Goal: Task Accomplishment & Management: Manage account settings

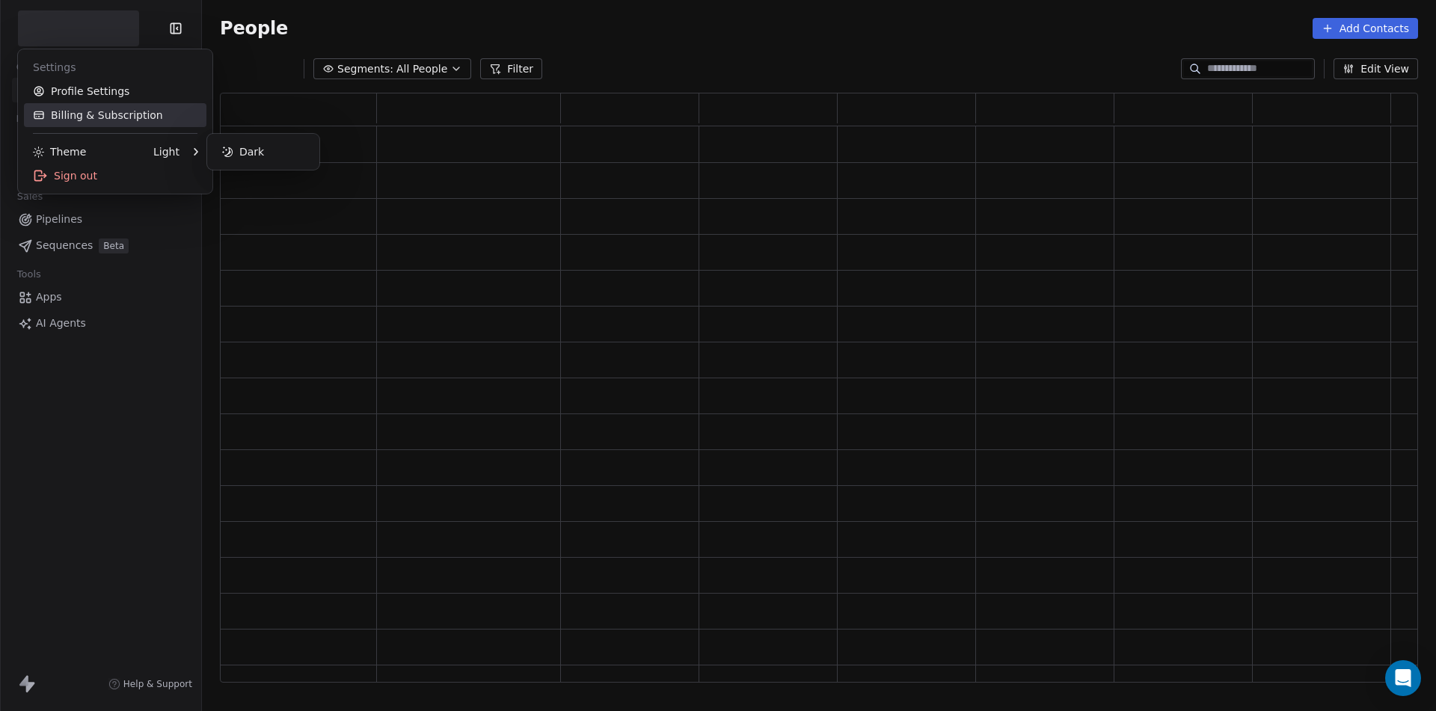
scroll to position [579, 1187]
click at [90, 89] on link "Profile Settings" at bounding box center [115, 91] width 182 height 24
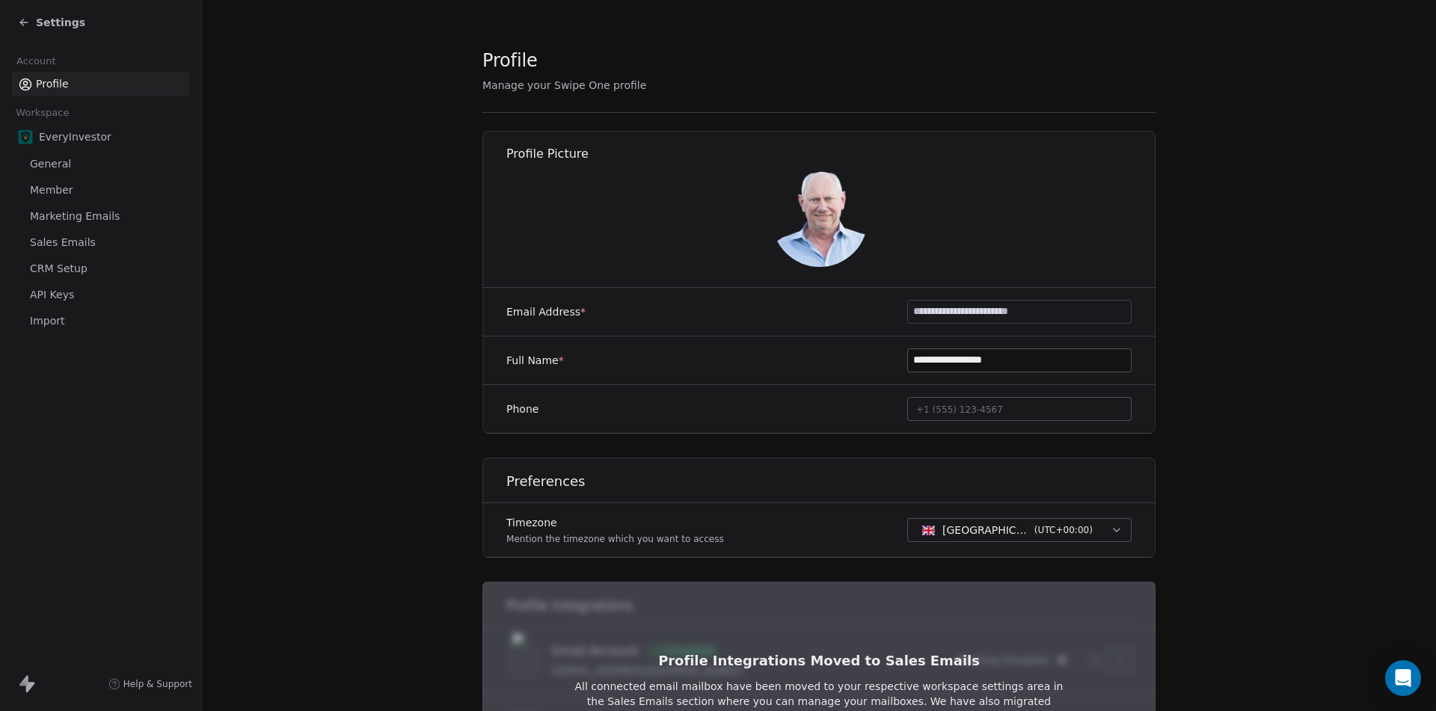
click at [61, 224] on span "Marketing Emails" at bounding box center [75, 217] width 90 height 16
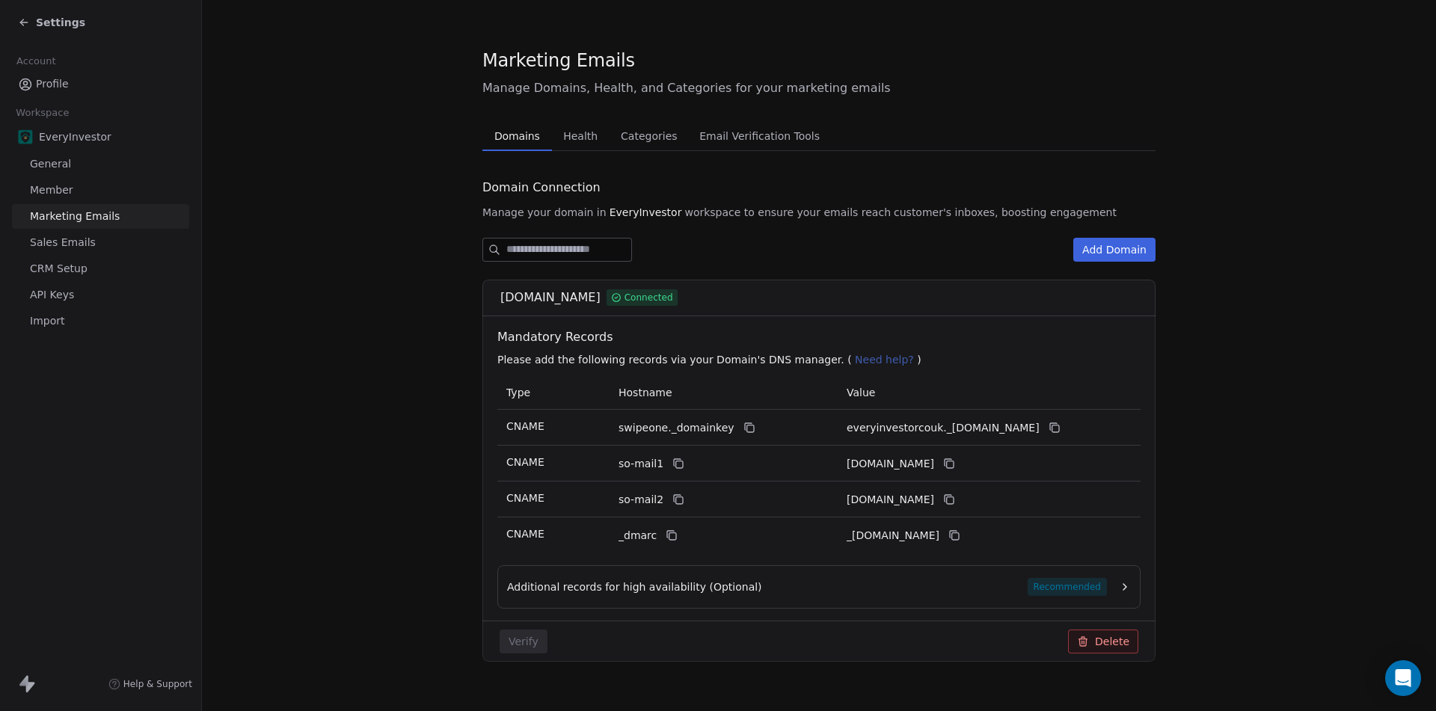
click at [60, 239] on span "Sales Emails" at bounding box center [63, 243] width 66 height 16
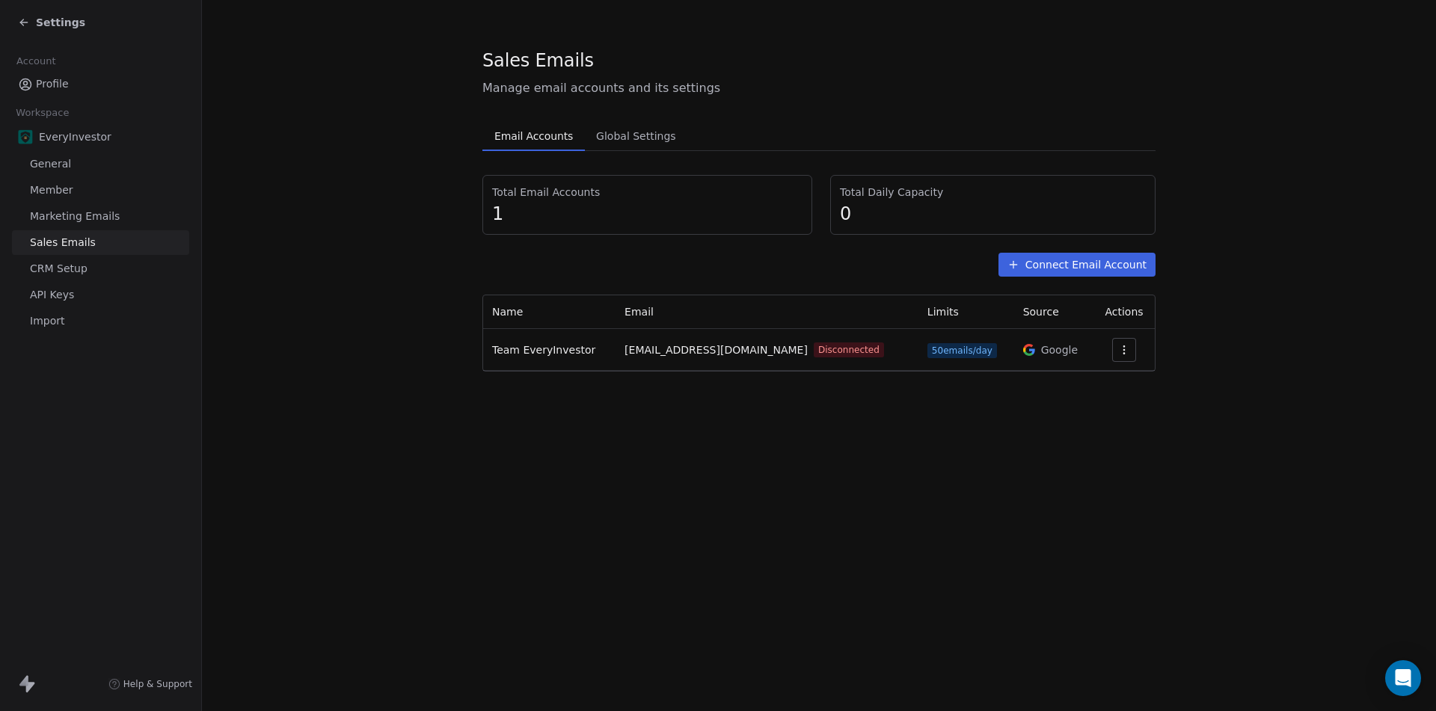
click at [1122, 345] on icon "button" at bounding box center [1124, 350] width 12 height 12
click at [1092, 383] on span "Reconnect" at bounding box center [1094, 384] width 55 height 16
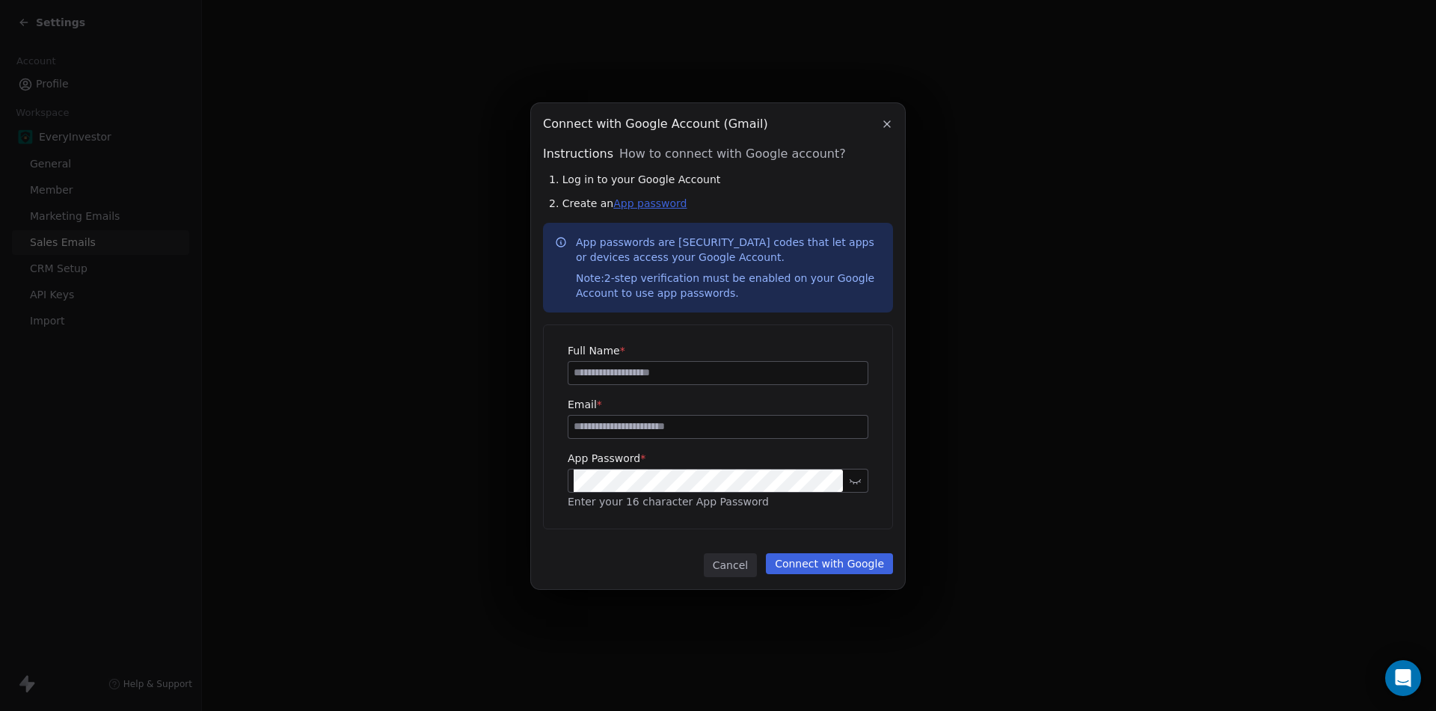
click at [633, 204] on link "App password" at bounding box center [649, 203] width 73 height 12
click at [891, 123] on icon "button" at bounding box center [887, 124] width 12 height 12
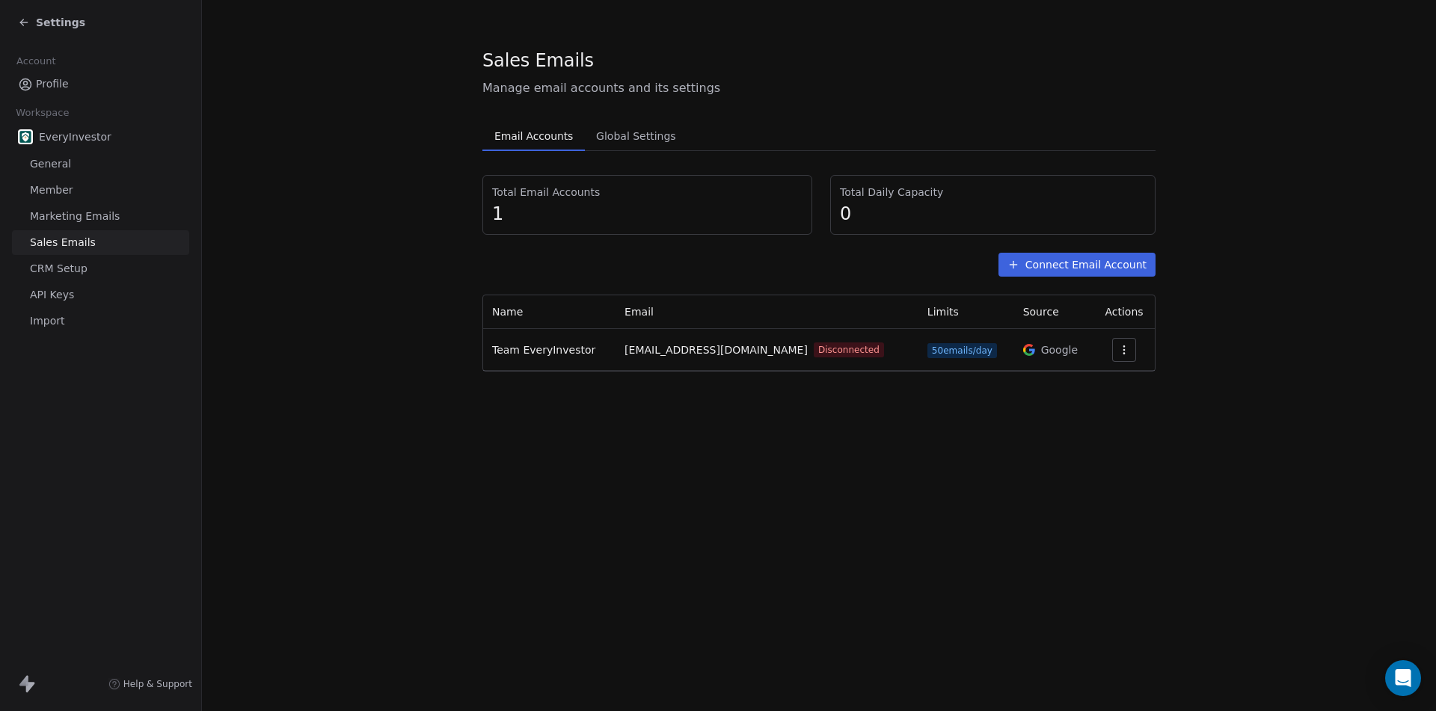
click at [61, 213] on span "Marketing Emails" at bounding box center [75, 217] width 90 height 16
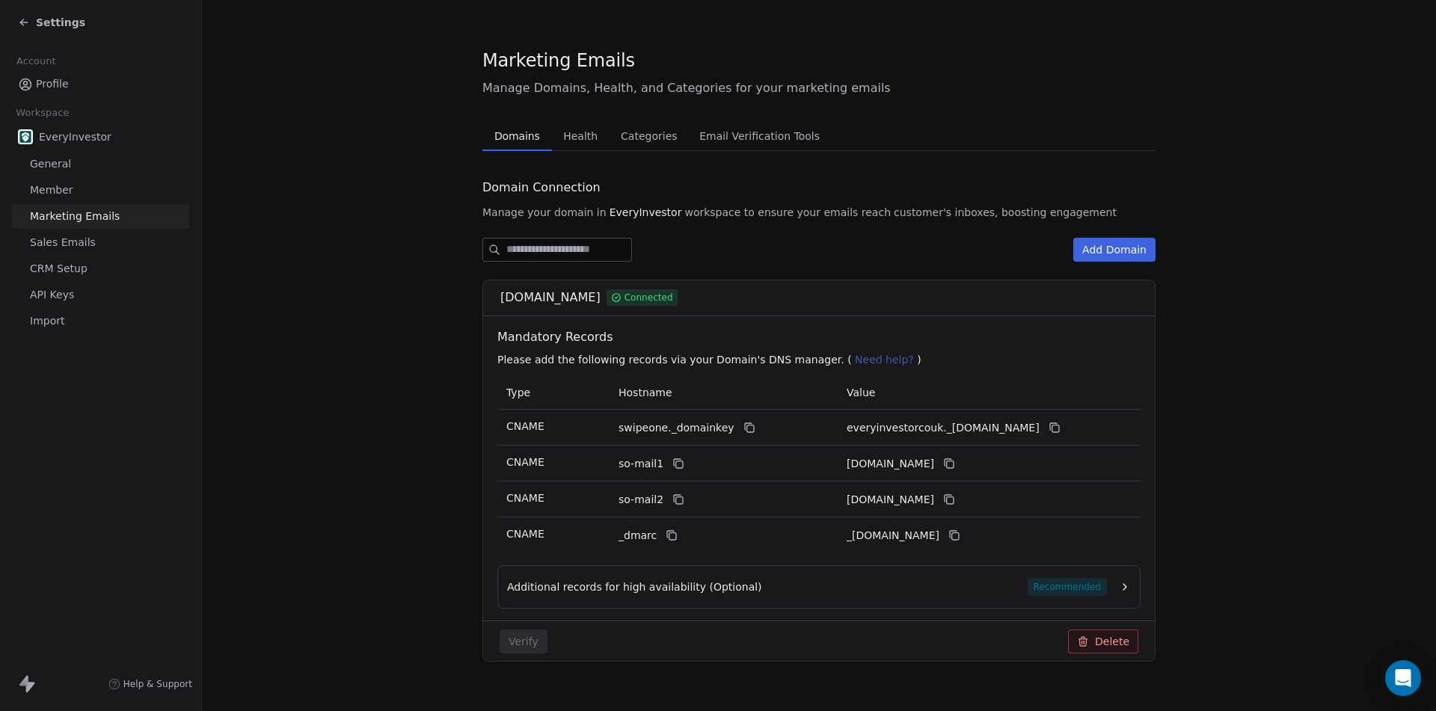
click at [1113, 242] on button "Add Domain" at bounding box center [1114, 250] width 82 height 24
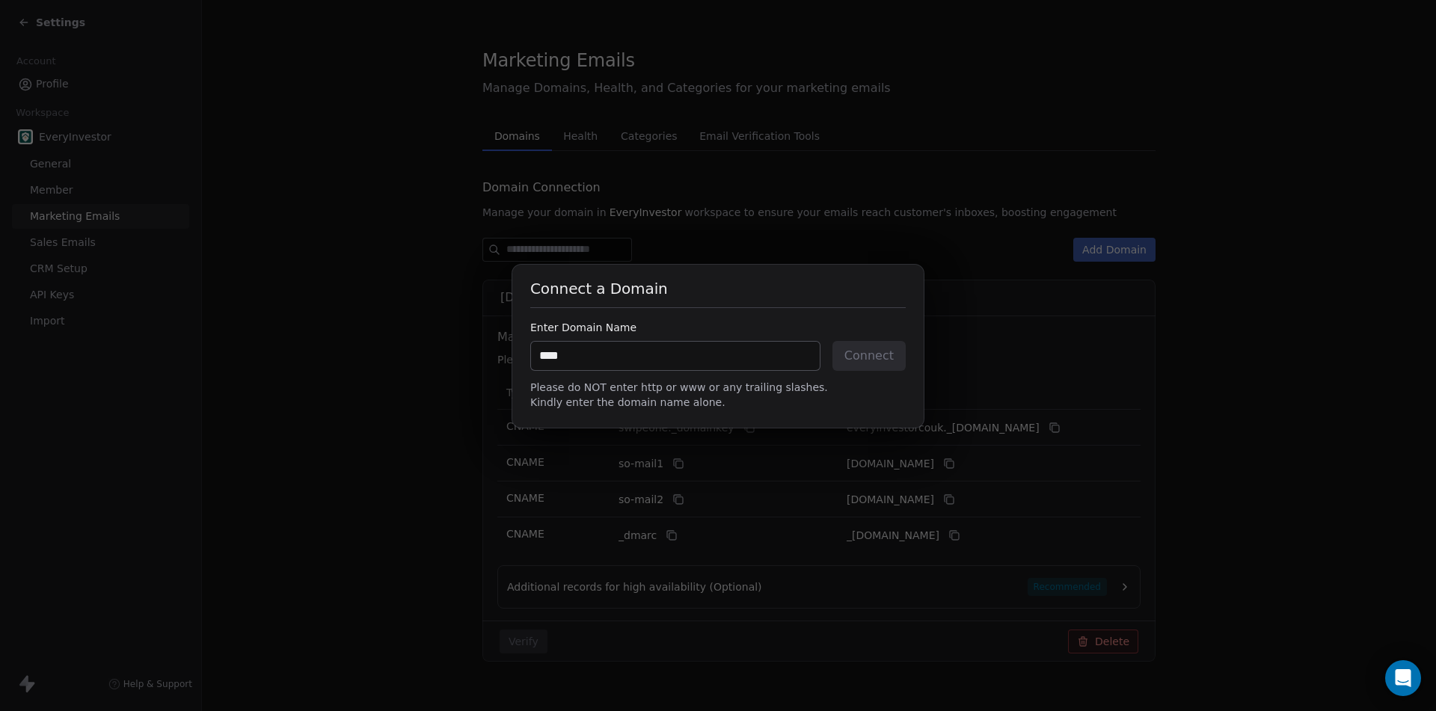
paste input "**********"
type input "**********"
click at [866, 352] on button "Connect" at bounding box center [868, 356] width 73 height 30
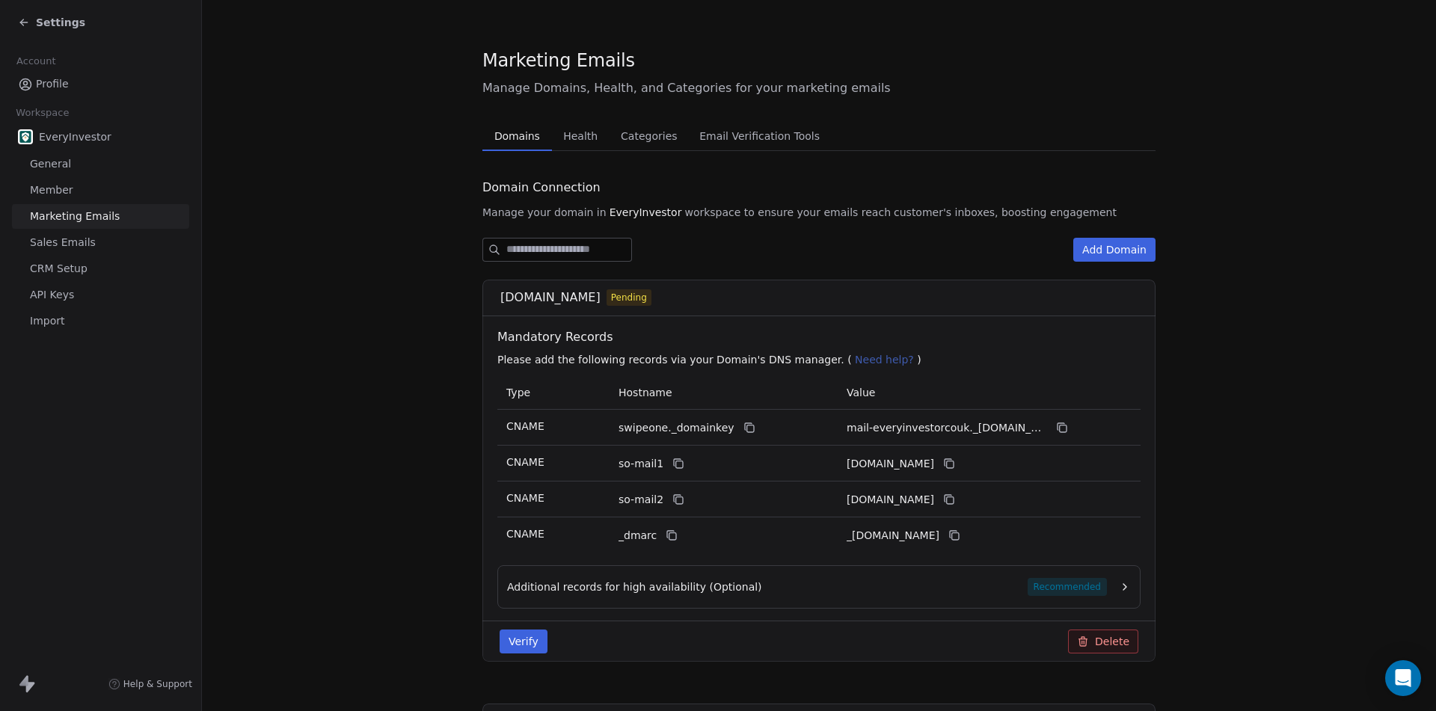
click at [1068, 577] on div "Additional records for high availability (Optional) Recommended" at bounding box center [818, 586] width 643 height 43
click at [1067, 587] on span "Recommended" at bounding box center [1066, 587] width 79 height 18
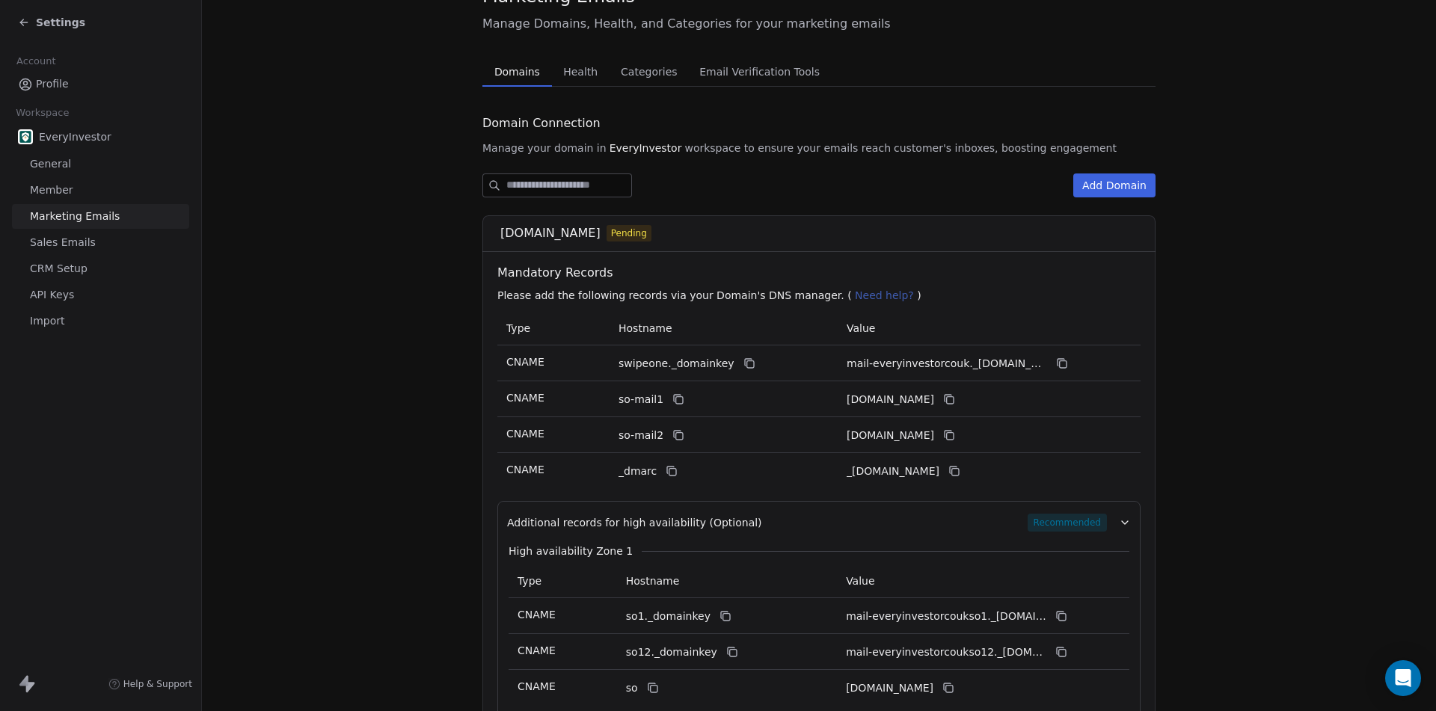
scroll to position [150, 0]
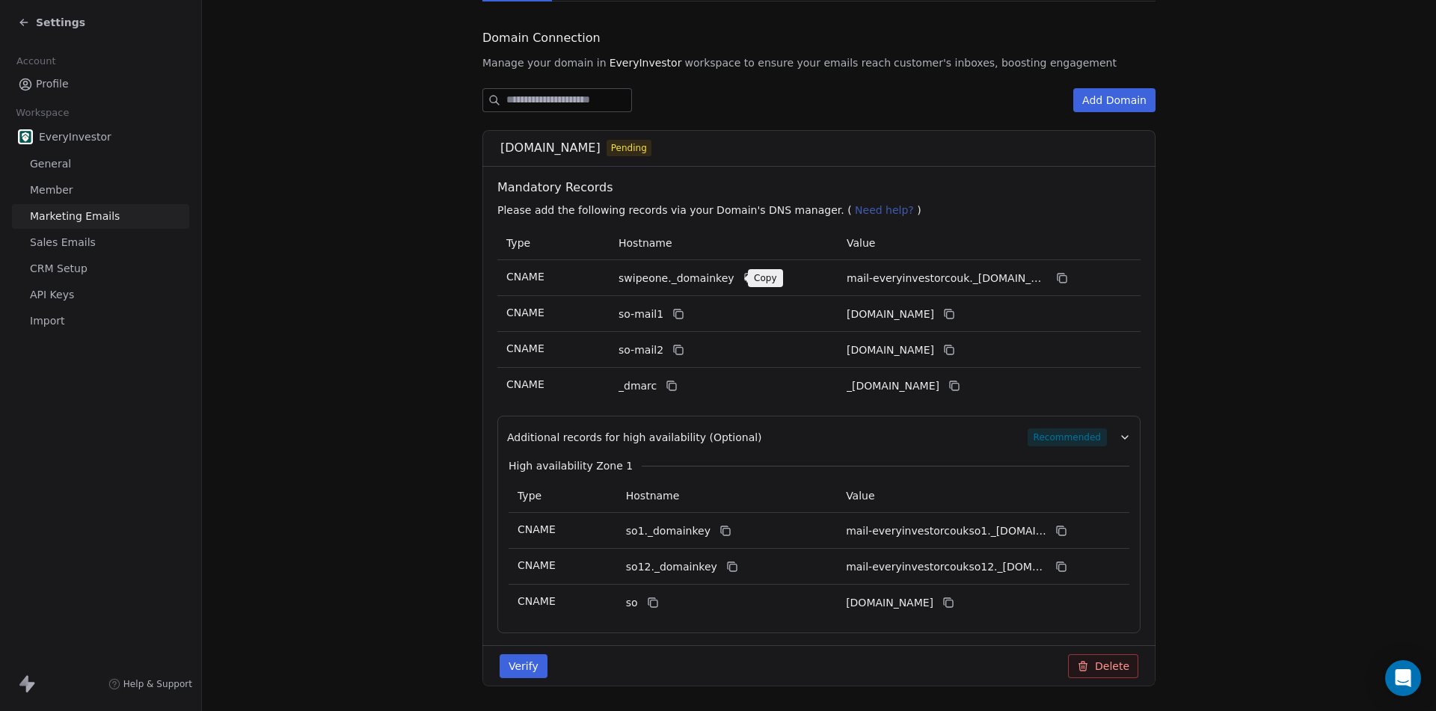
click at [745, 275] on icon at bounding box center [748, 277] width 7 height 7
click at [743, 280] on icon at bounding box center [749, 278] width 12 height 12
click at [1064, 281] on button at bounding box center [1062, 278] width 18 height 18
click at [672, 315] on icon at bounding box center [678, 314] width 12 height 12
drag, startPoint x: 1046, startPoint y: 315, endPoint x: 1012, endPoint y: 291, distance: 41.9
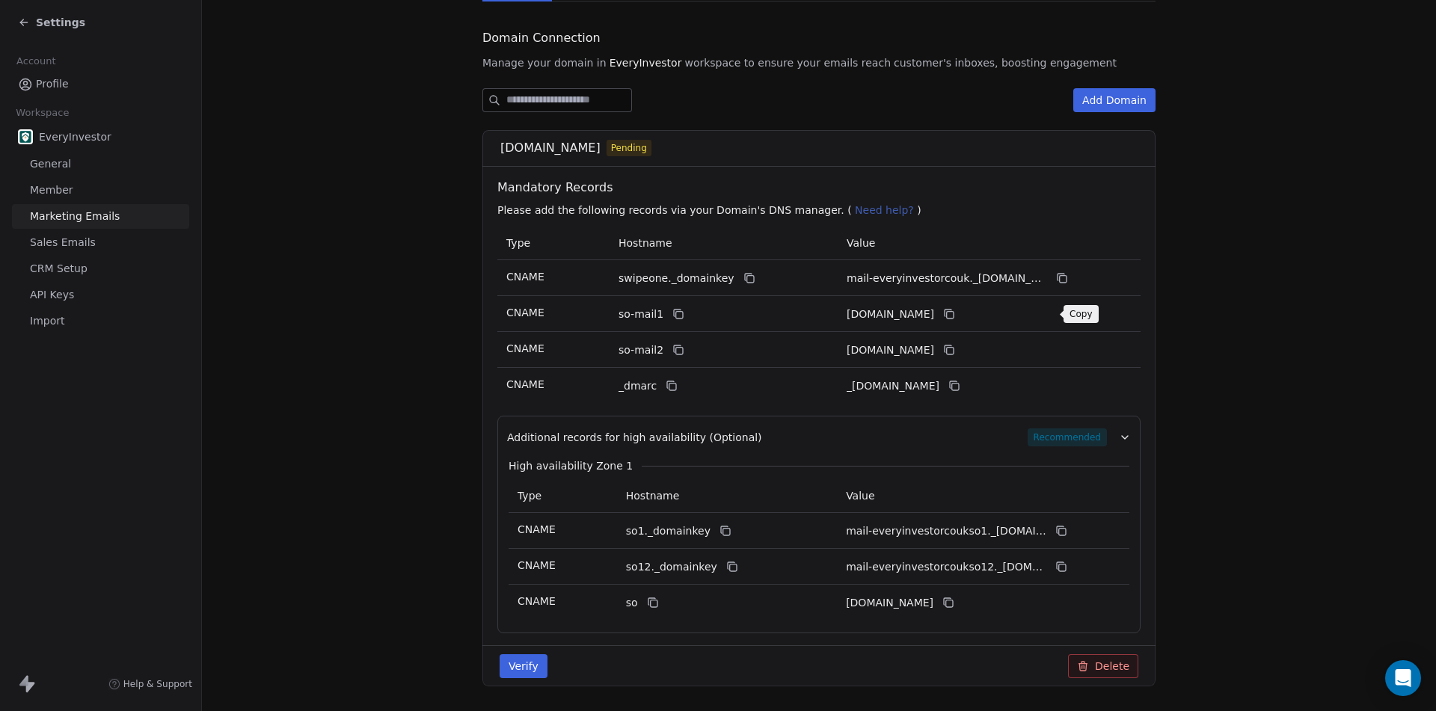
click at [955, 315] on icon at bounding box center [949, 314] width 12 height 12
click at [681, 354] on div "so-mail2" at bounding box center [700, 350] width 165 height 18
click at [675, 348] on icon at bounding box center [678, 350] width 12 height 12
click at [955, 351] on icon at bounding box center [949, 350] width 12 height 12
click at [666, 389] on icon at bounding box center [672, 386] width 12 height 12
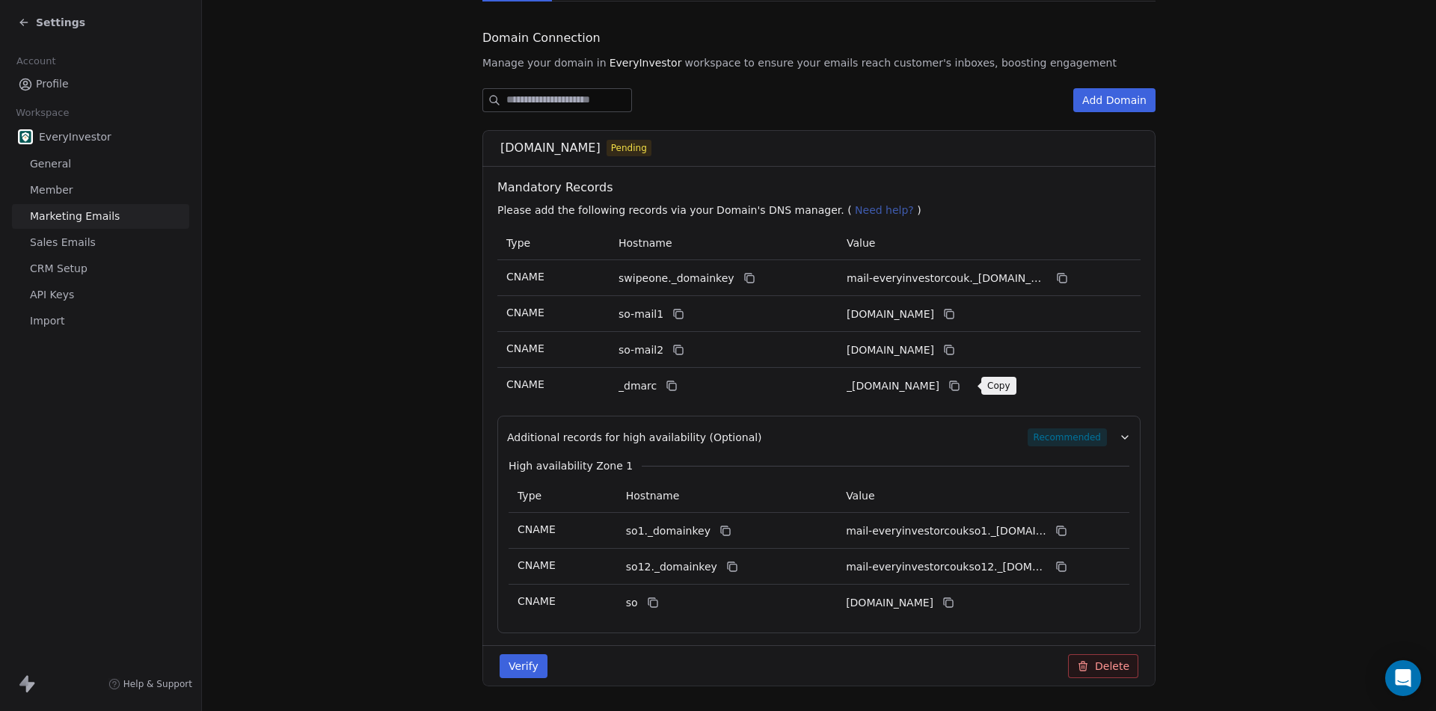
click at [959, 387] on icon at bounding box center [954, 386] width 12 height 12
click at [719, 531] on icon at bounding box center [725, 531] width 12 height 12
drag, startPoint x: 1057, startPoint y: 532, endPoint x: 819, endPoint y: 179, distance: 425.4
click at [1057, 532] on icon at bounding box center [1061, 531] width 12 height 12
drag, startPoint x: 716, startPoint y: 562, endPoint x: 705, endPoint y: 520, distance: 42.4
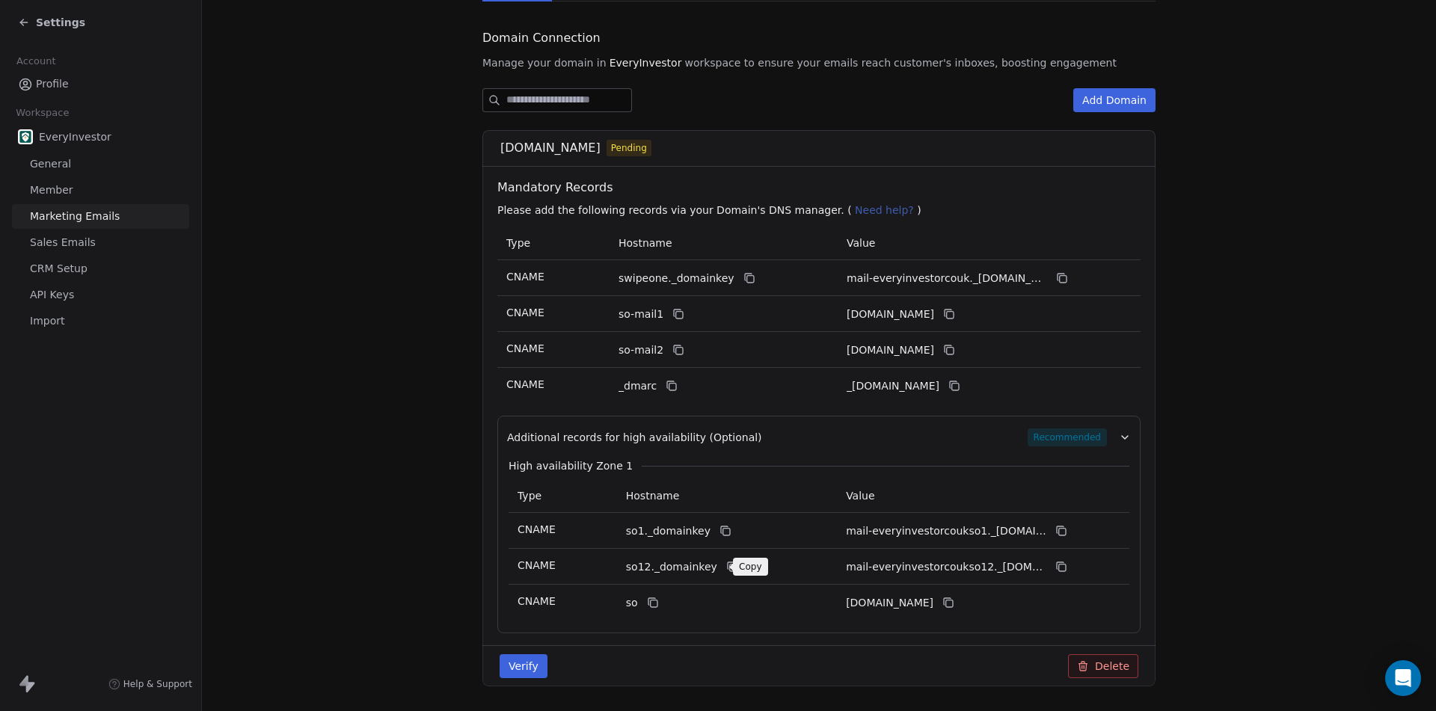
click at [726, 562] on icon at bounding box center [732, 567] width 12 height 12
click at [1055, 568] on icon at bounding box center [1061, 567] width 12 height 12
click at [648, 598] on icon at bounding box center [651, 601] width 7 height 7
click at [954, 605] on icon at bounding box center [948, 603] width 12 height 12
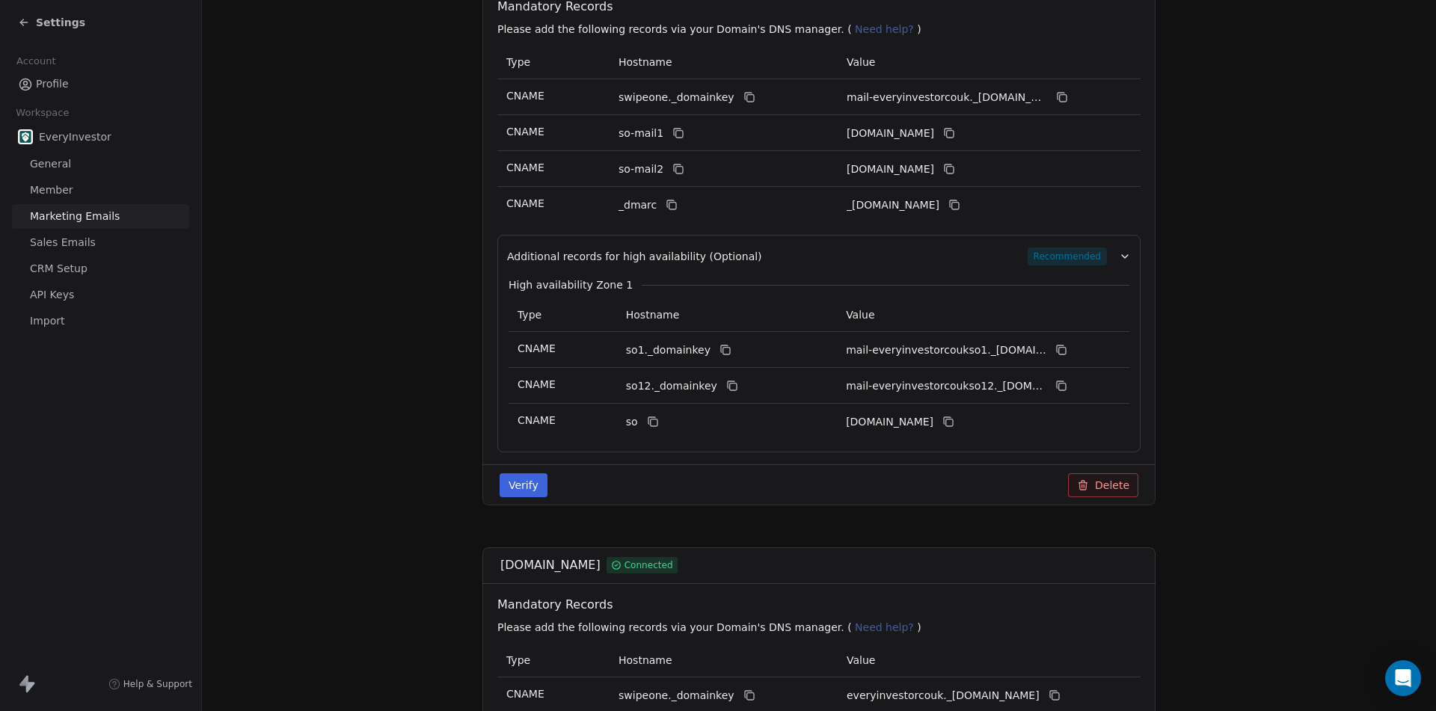
scroll to position [322, 0]
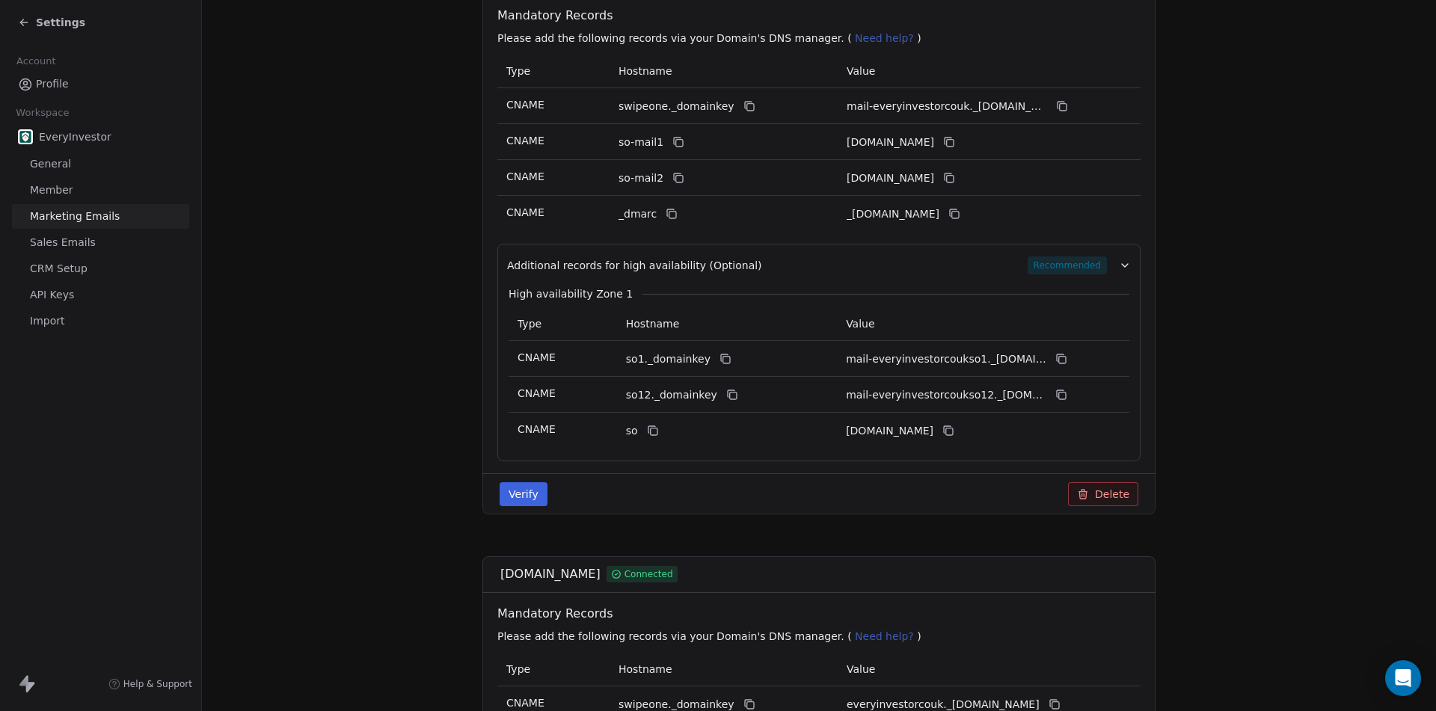
click at [520, 507] on div "Verify Delete" at bounding box center [818, 493] width 673 height 41
click at [520, 494] on button "Verify" at bounding box center [524, 494] width 48 height 24
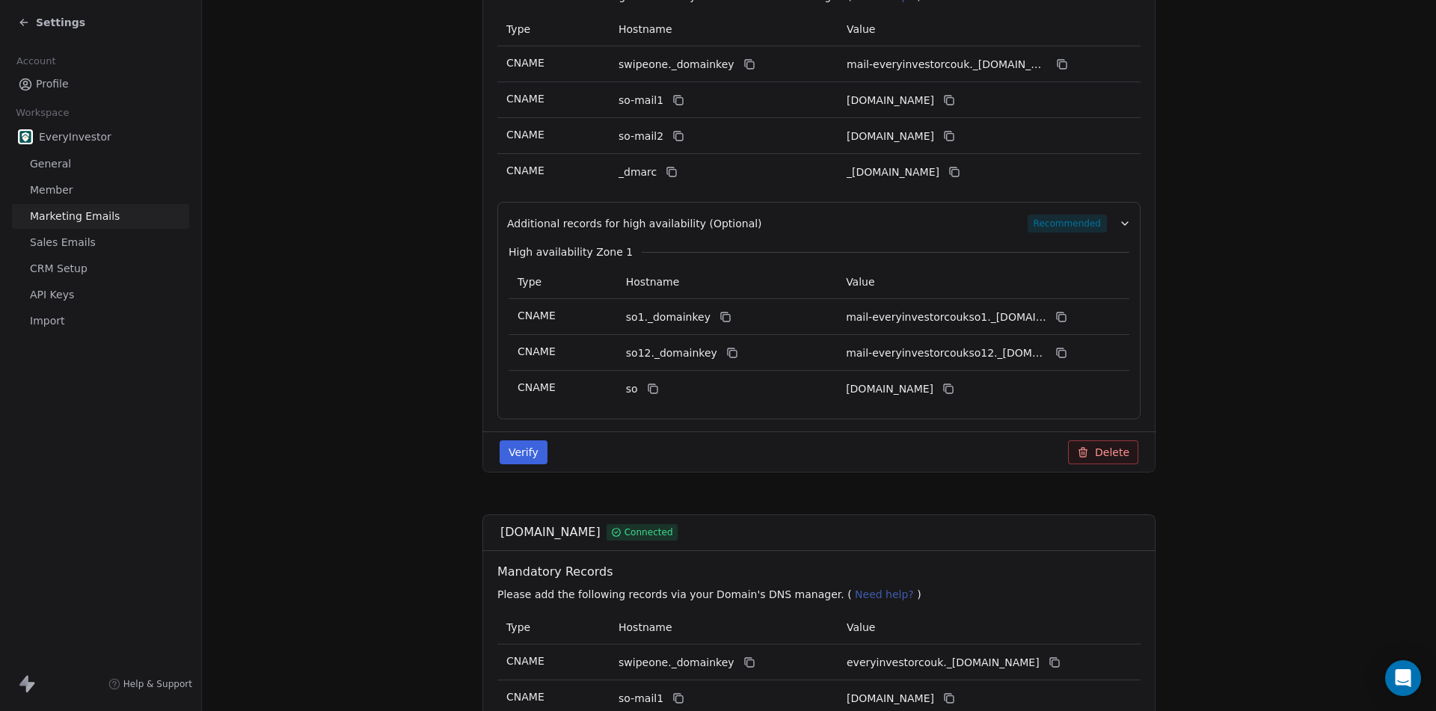
scroll to position [449, 0]
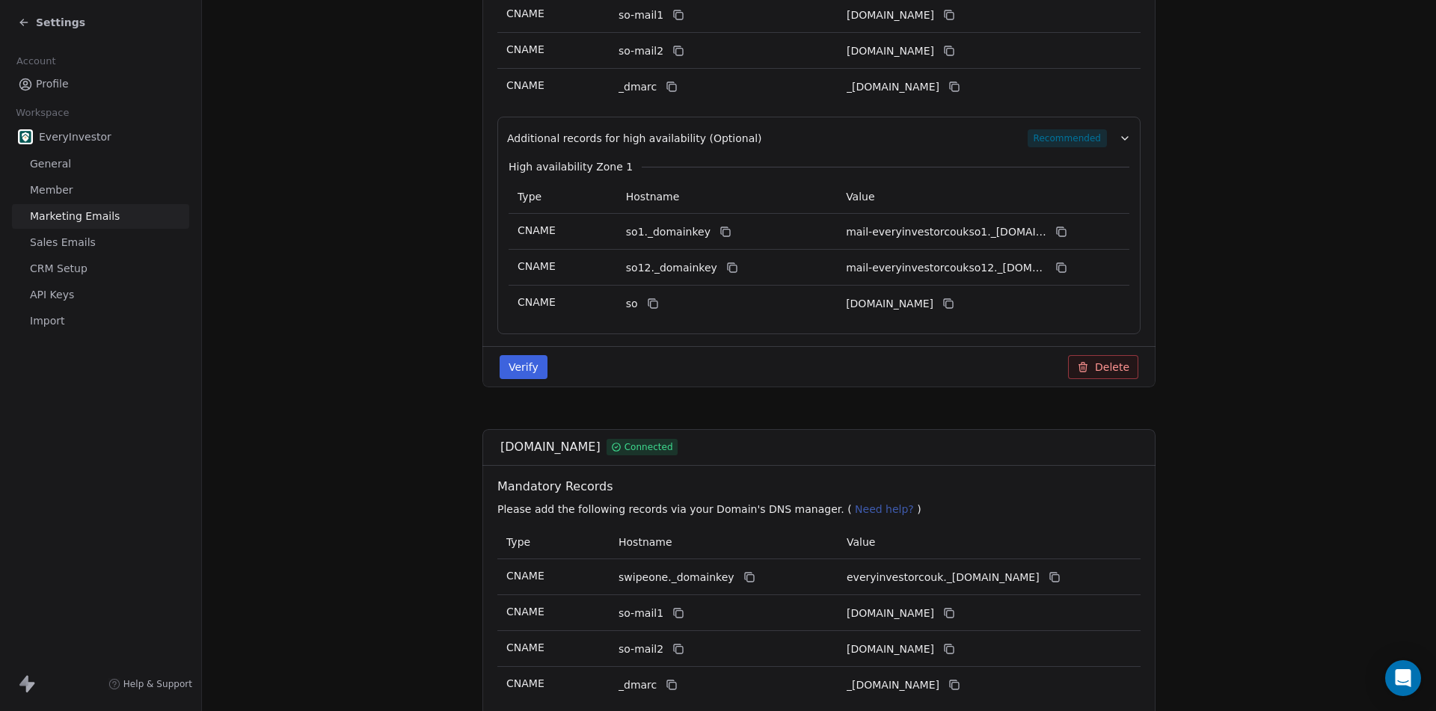
click at [516, 363] on button "Verify" at bounding box center [524, 367] width 48 height 24
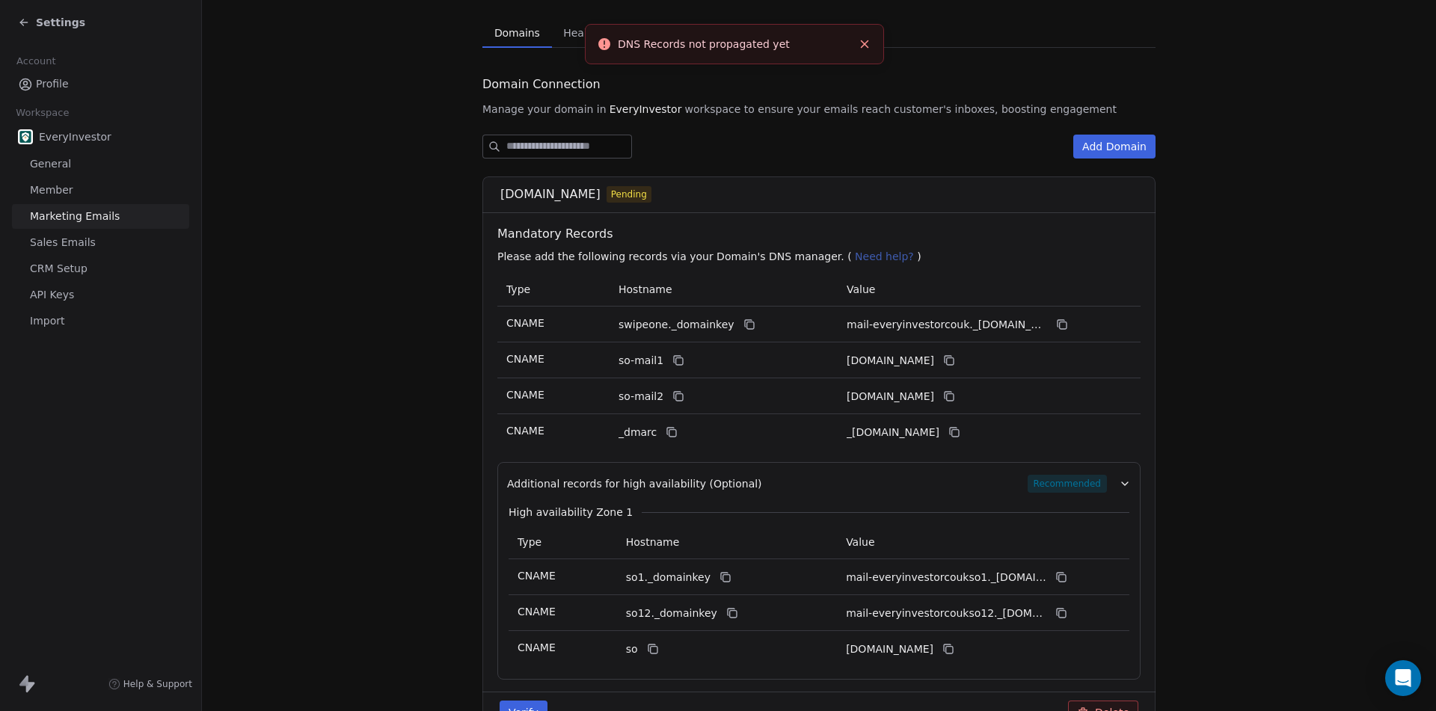
scroll to position [0, 0]
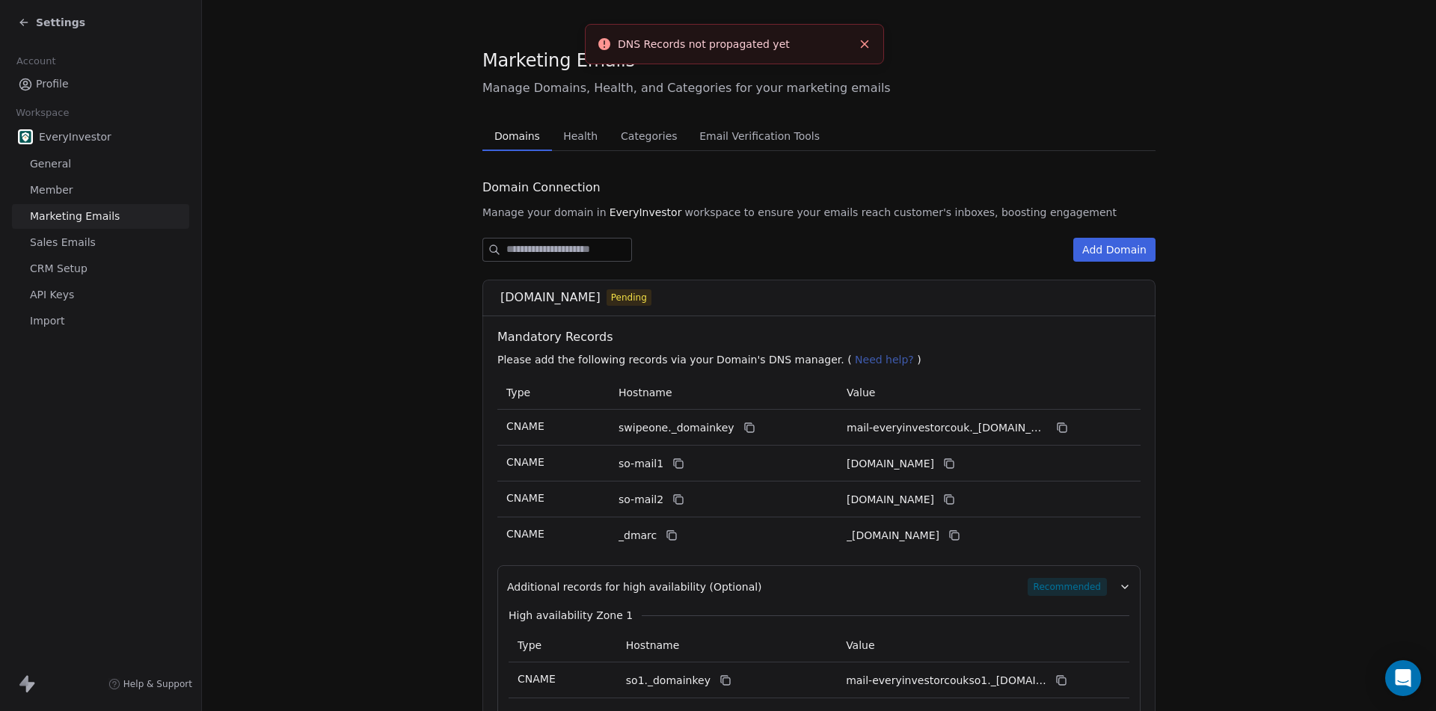
click at [65, 247] on span "Sales Emails" at bounding box center [63, 243] width 66 height 16
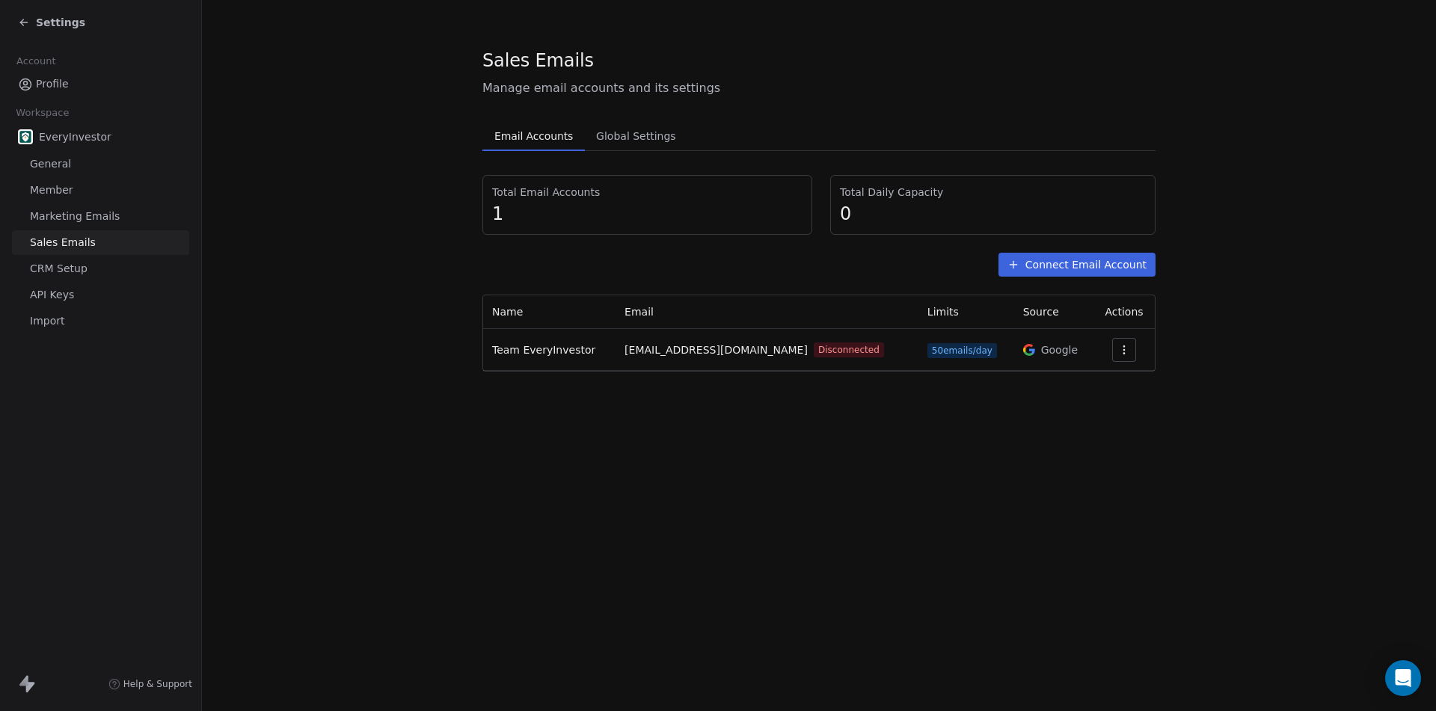
click at [1089, 264] on button "Connect Email Account" at bounding box center [1076, 265] width 157 height 24
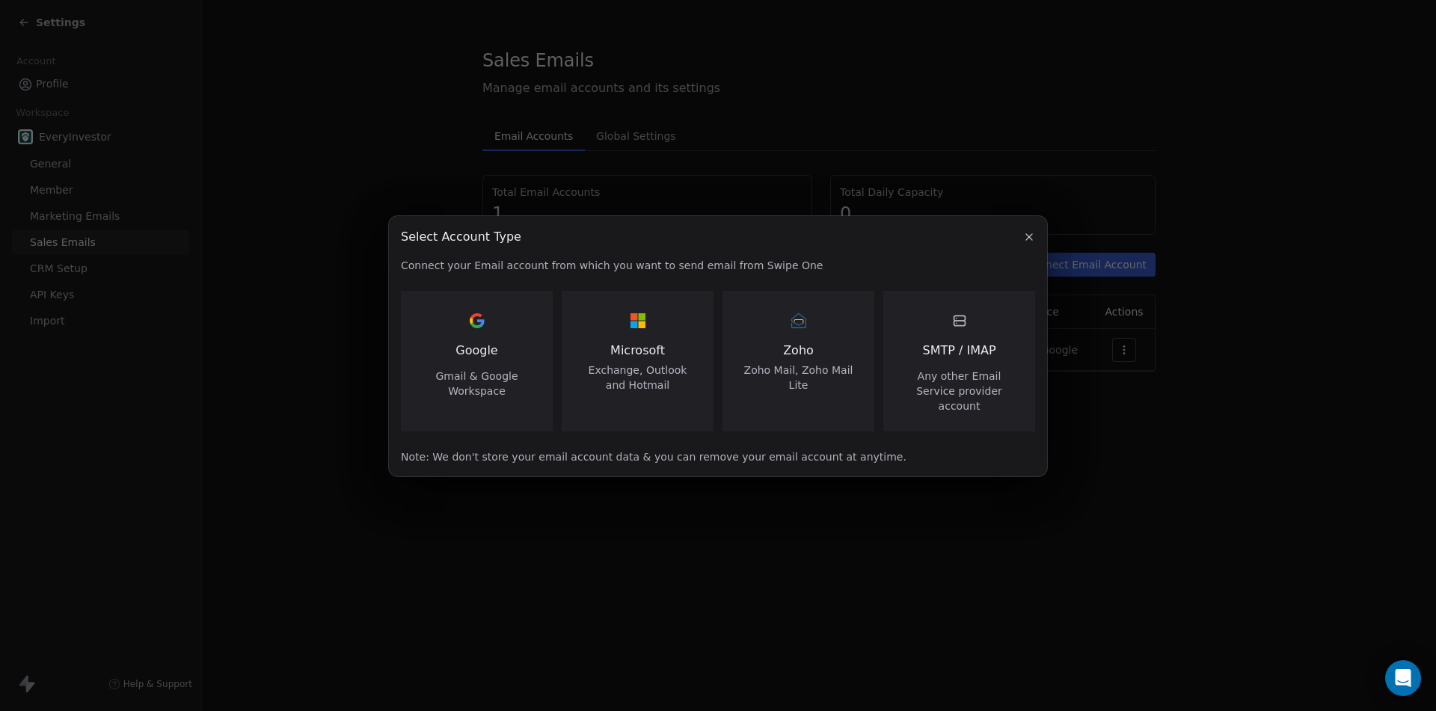
click at [1025, 243] on icon "button" at bounding box center [1029, 237] width 12 height 12
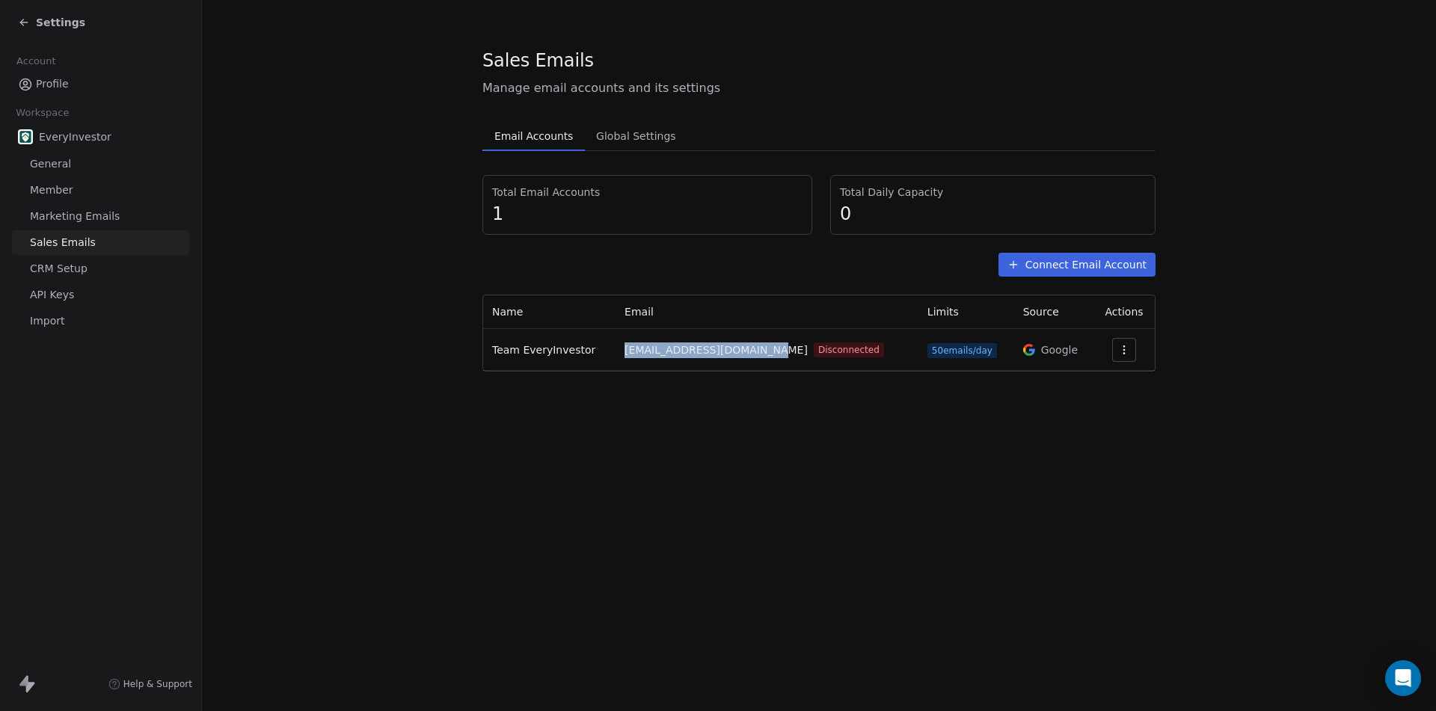
drag, startPoint x: 629, startPoint y: 348, endPoint x: 752, endPoint y: 348, distance: 122.6
click at [752, 348] on span "[EMAIL_ADDRESS][DOMAIN_NAME]" at bounding box center [715, 350] width 183 height 16
copy span "[EMAIL_ADDRESS][DOMAIN_NAME]"
click at [1096, 268] on button "Connect Email Account" at bounding box center [1076, 265] width 157 height 24
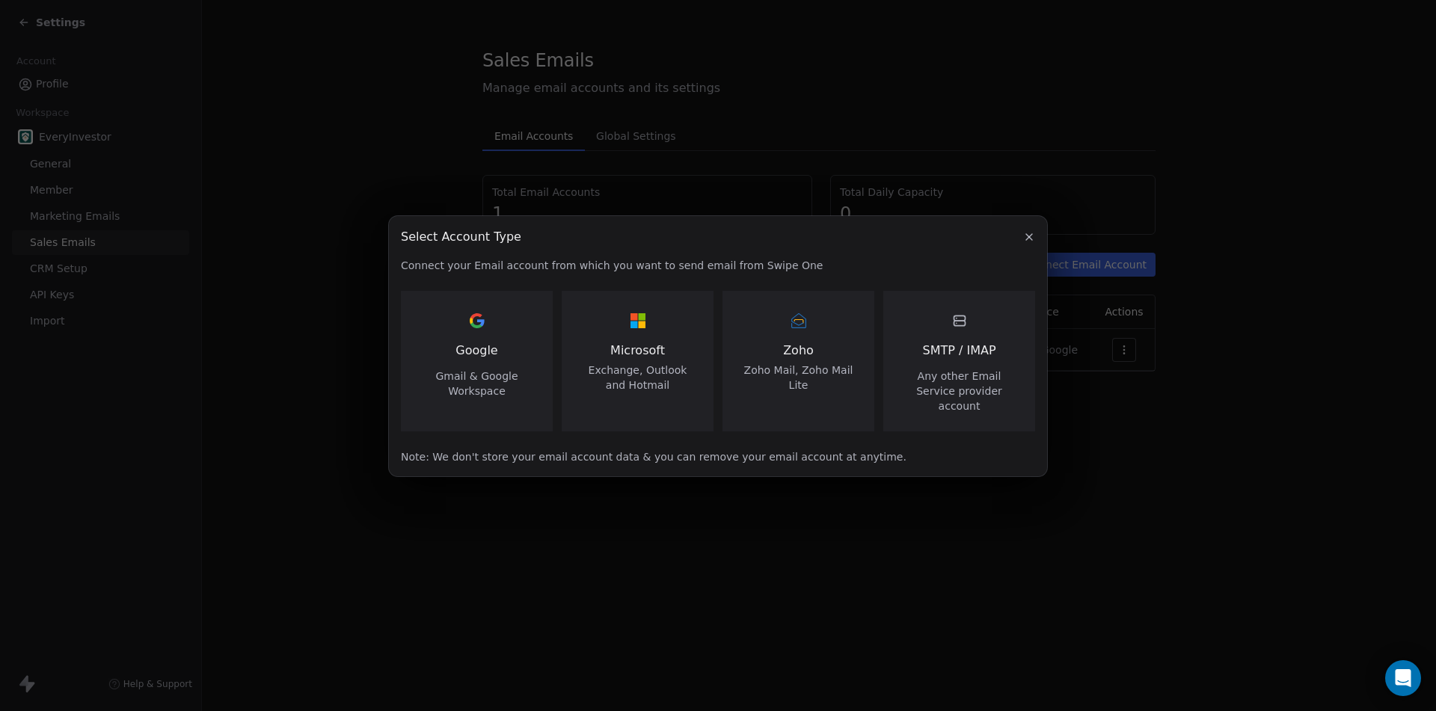
click at [480, 359] on span "Google" at bounding box center [476, 351] width 42 height 18
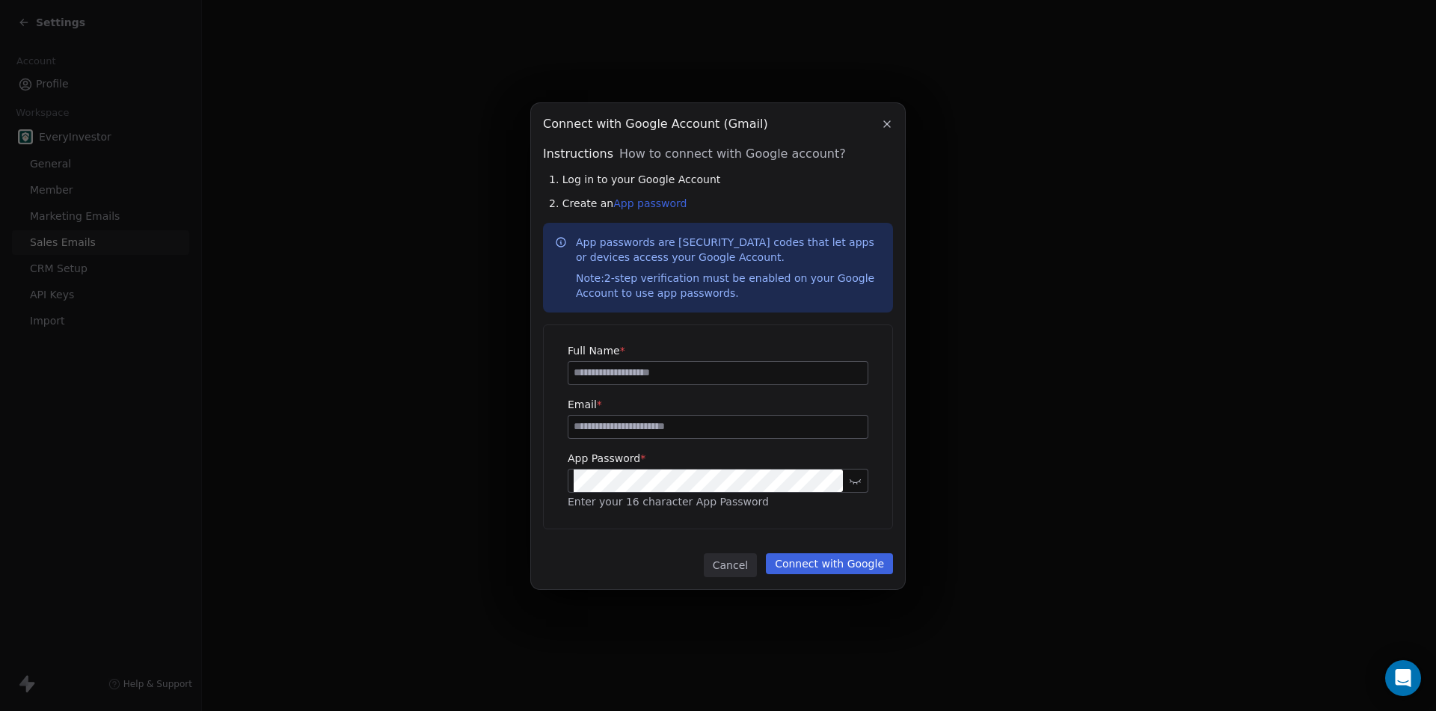
click at [647, 372] on input at bounding box center [717, 373] width 299 height 22
paste input "**********"
type input "**********"
click at [595, 427] on input at bounding box center [717, 427] width 299 height 22
paste input "**********"
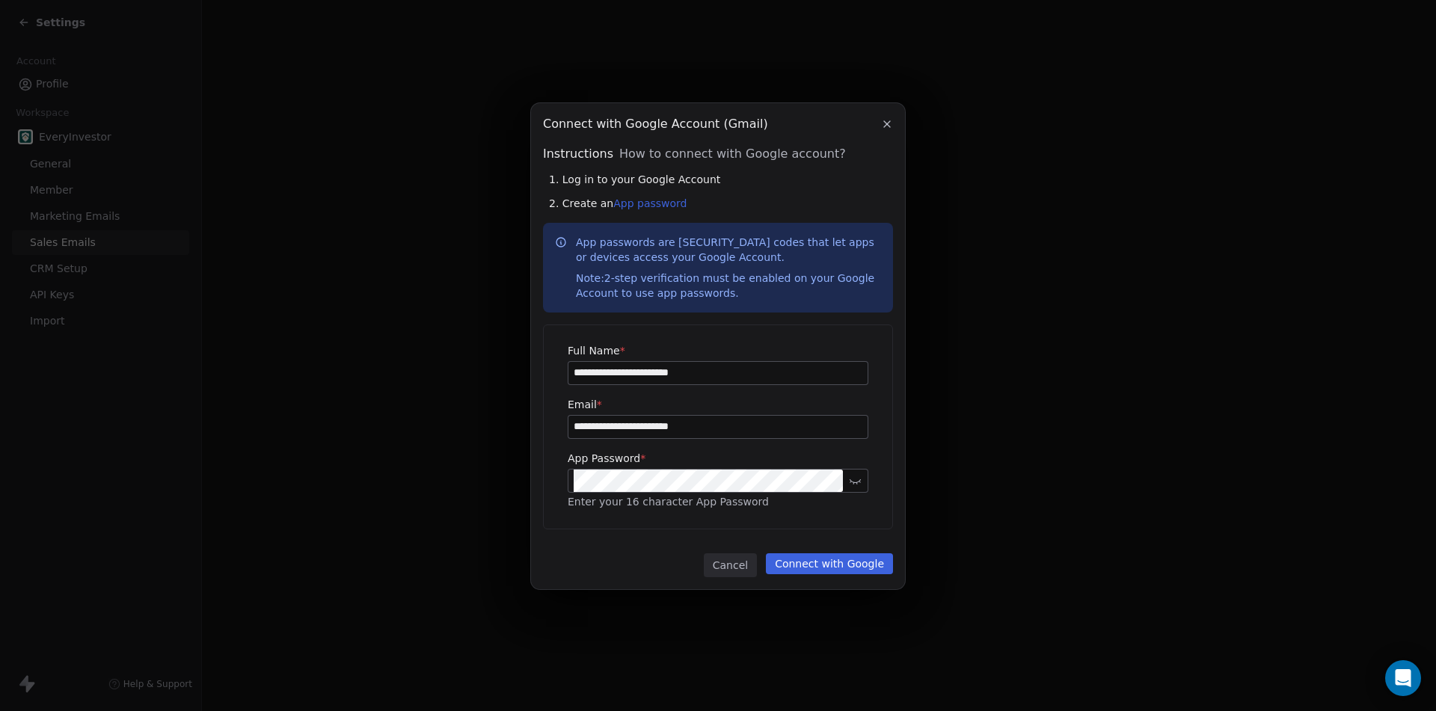
click at [610, 426] on input "**********" at bounding box center [717, 427] width 299 height 22
type input "**********"
click at [604, 373] on input "**********" at bounding box center [717, 373] width 299 height 22
drag, startPoint x: 735, startPoint y: 375, endPoint x: 514, endPoint y: 366, distance: 221.5
click at [514, 366] on div "**********" at bounding box center [718, 355] width 1436 height 553
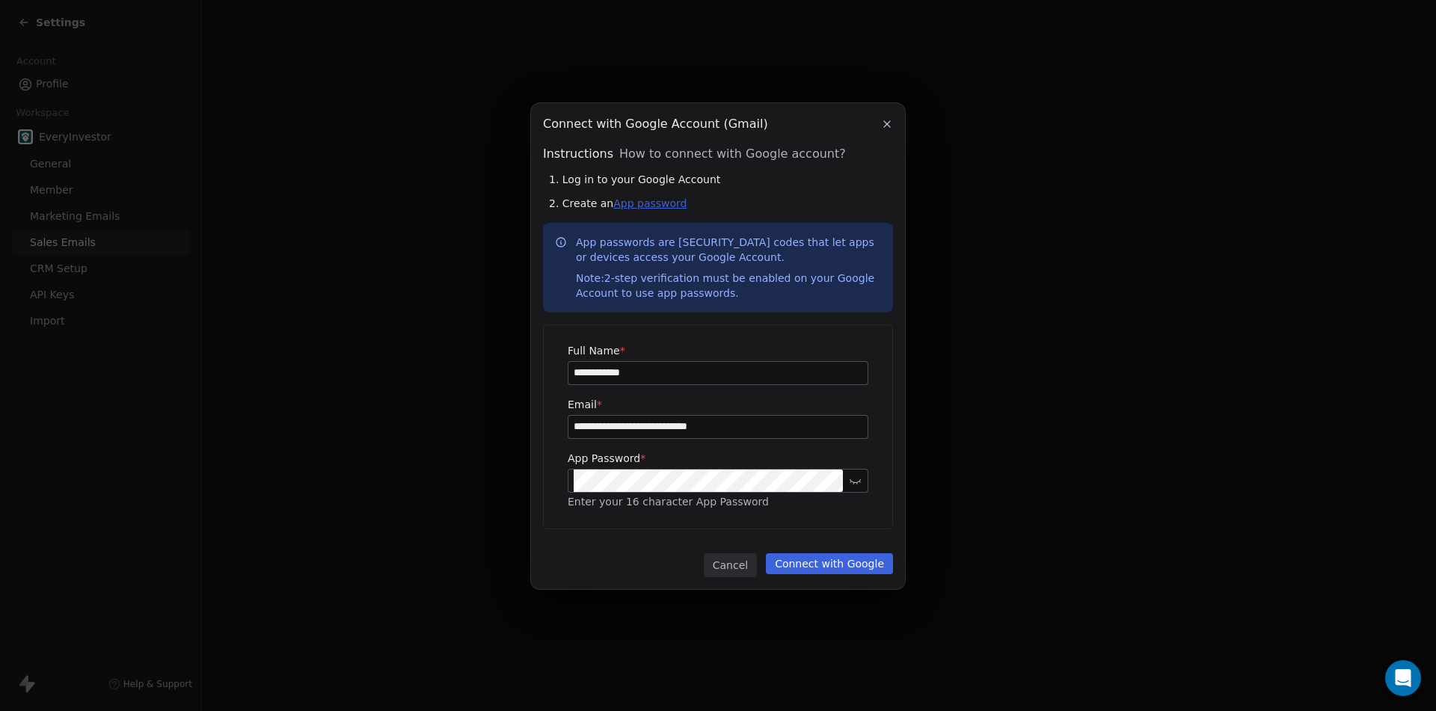
type input "**********"
click at [855, 562] on button "Connect with Google" at bounding box center [829, 563] width 127 height 21
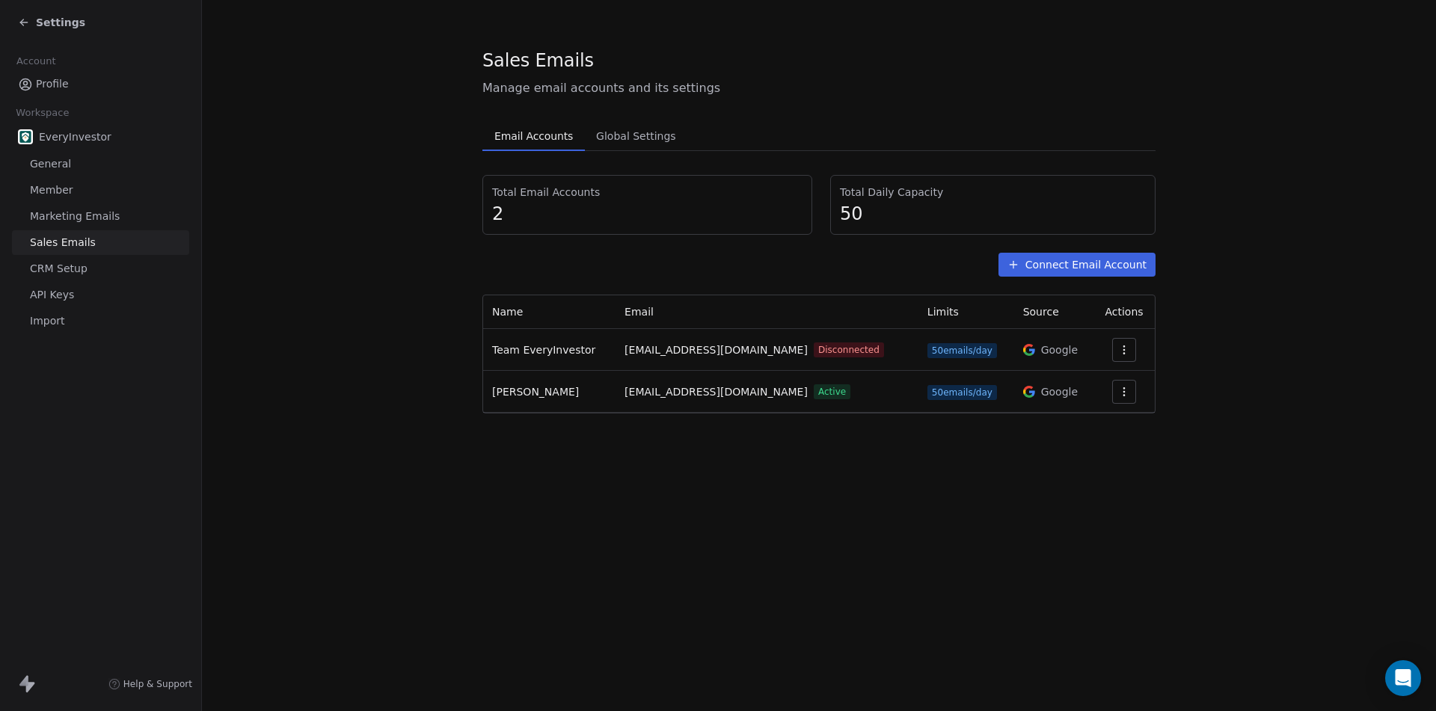
click at [1126, 397] on icon "button" at bounding box center [1124, 392] width 12 height 12
click at [1091, 433] on span "Settings" at bounding box center [1099, 426] width 43 height 16
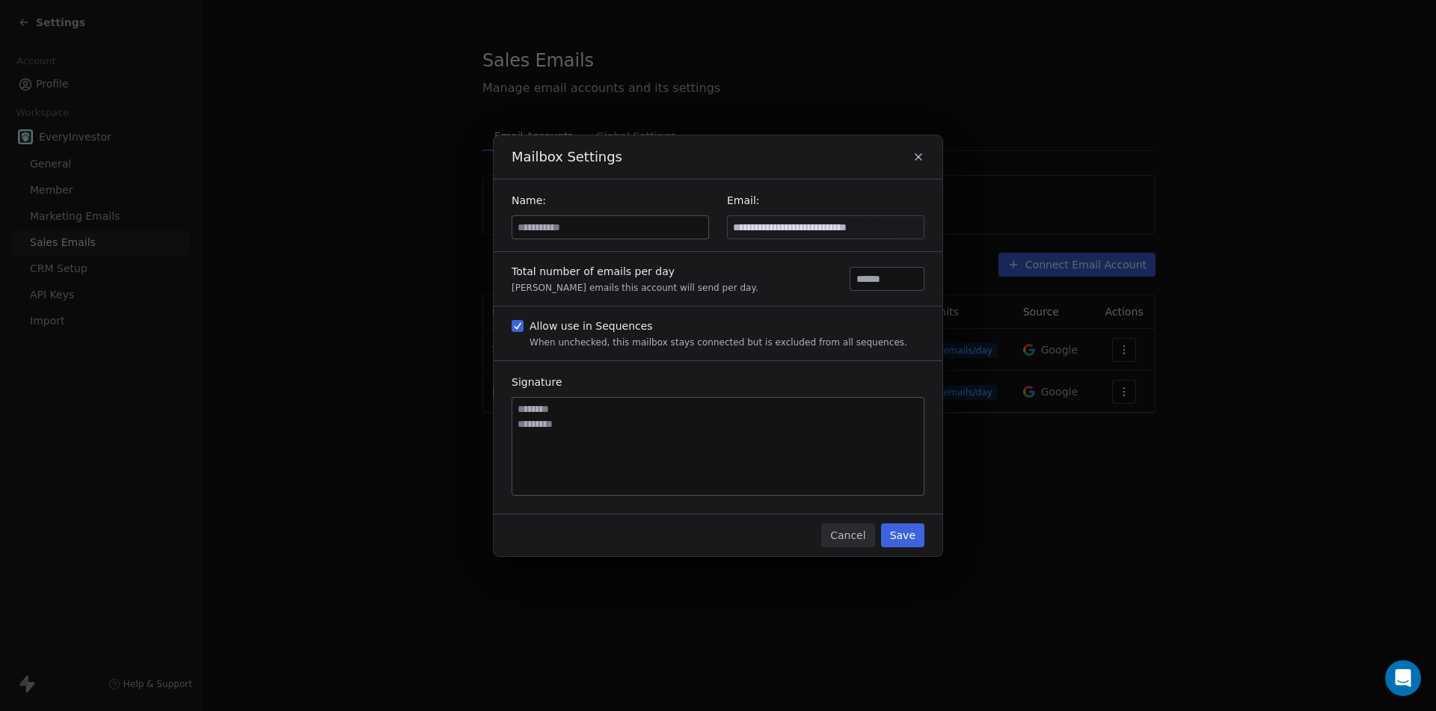
click at [609, 235] on input at bounding box center [610, 227] width 196 height 22
type input "**********"
click at [900, 531] on button "Save" at bounding box center [902, 535] width 43 height 24
click at [1292, 133] on div "**********" at bounding box center [718, 355] width 1436 height 488
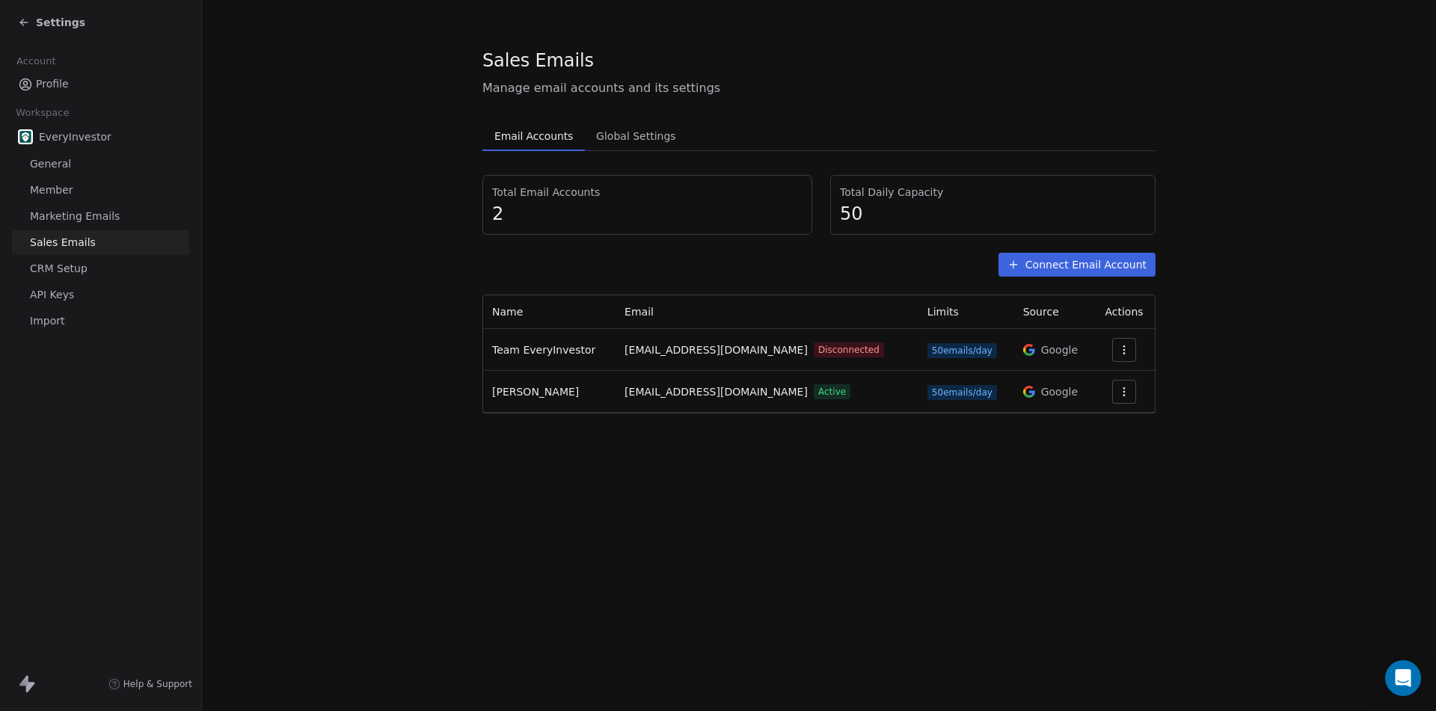
click at [58, 214] on span "Marketing Emails" at bounding box center [75, 217] width 90 height 16
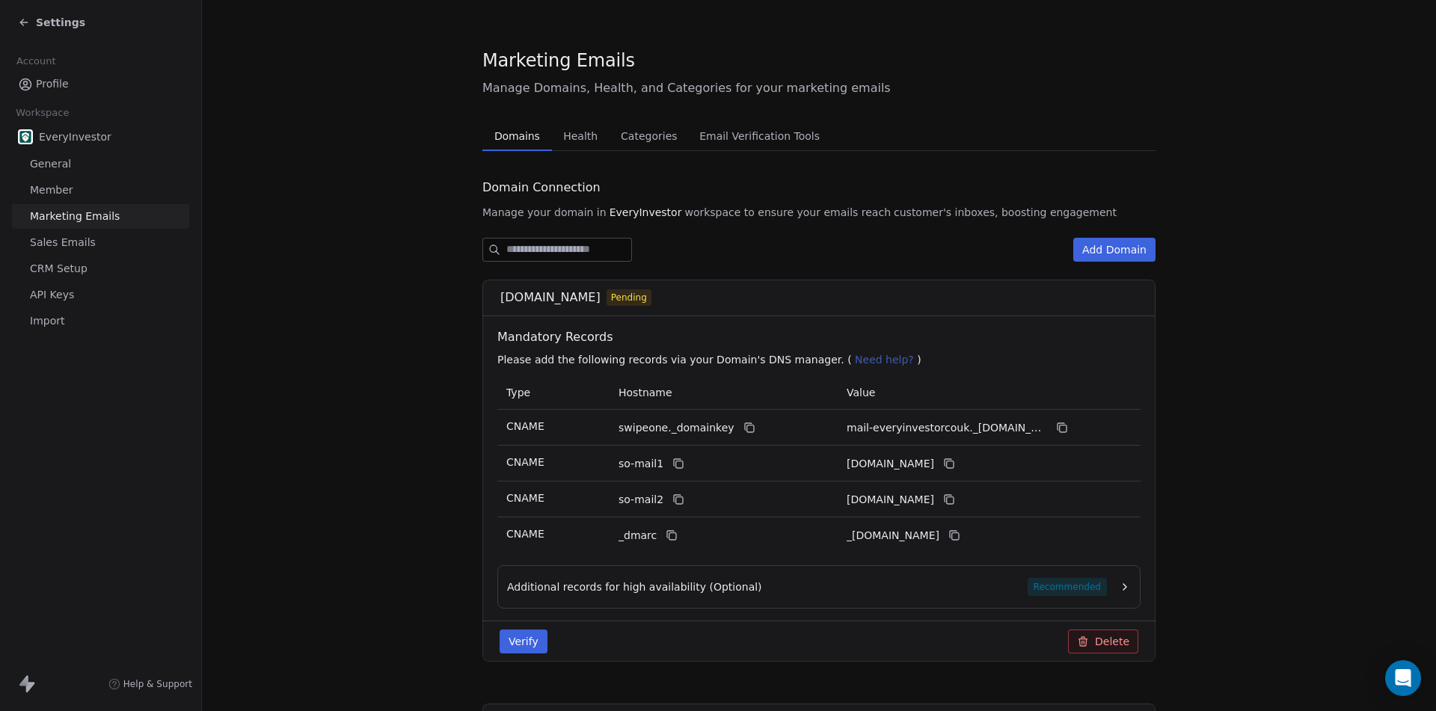
click at [507, 636] on button "Verify" at bounding box center [524, 642] width 48 height 24
